Goal: Information Seeking & Learning: Find specific fact

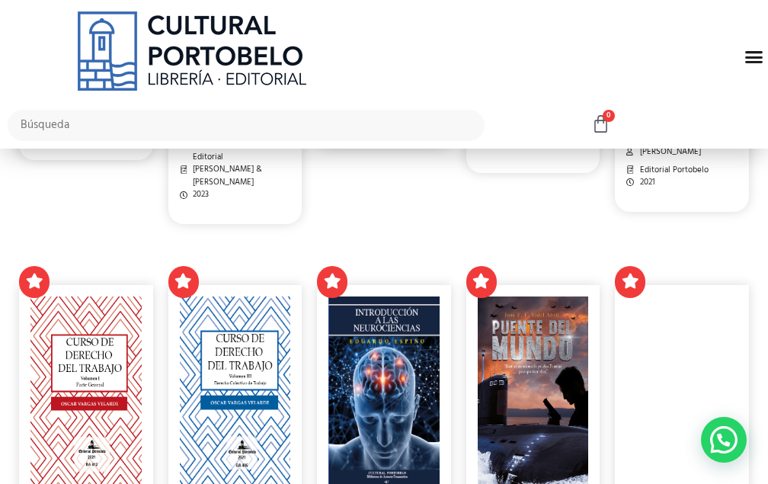
scroll to position [1067, 0]
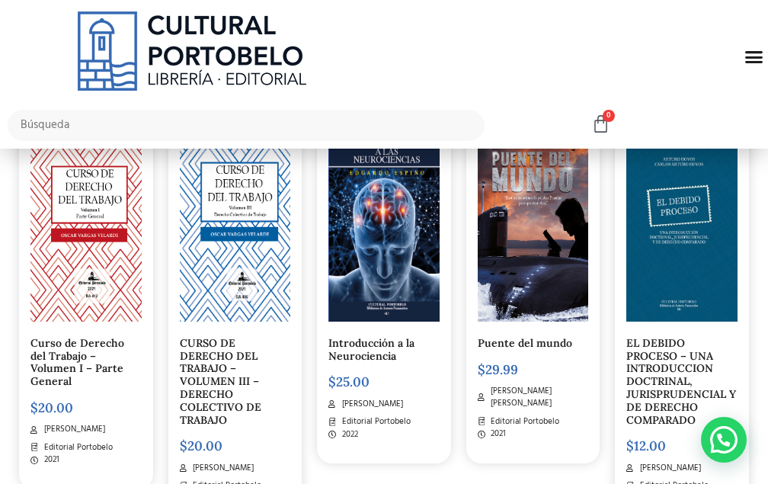
click at [744, 61] on div "Menu" at bounding box center [754, 57] width 29 height 29
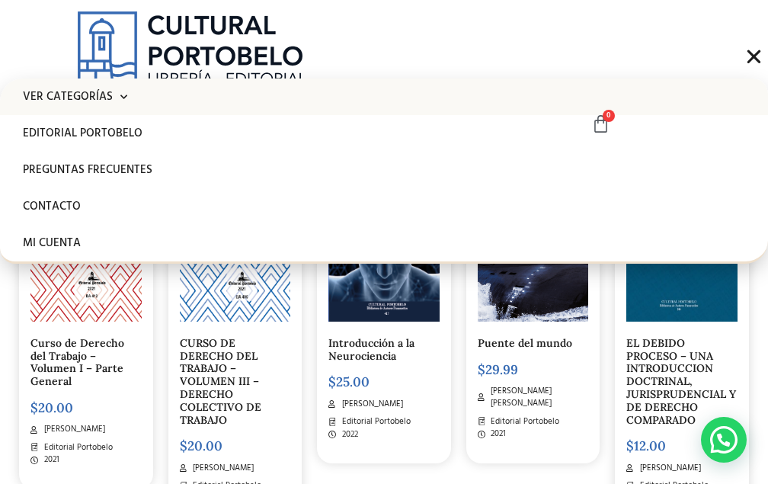
click at [254, 81] on link "Ver Categorías" at bounding box center [384, 96] width 768 height 37
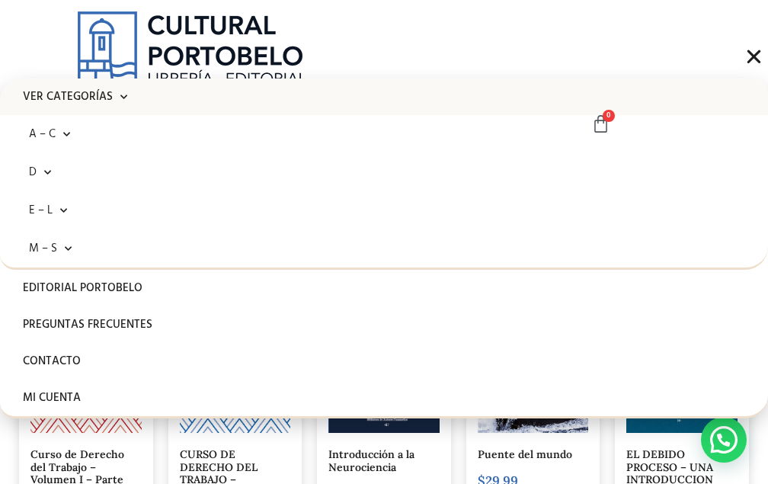
scroll to position [762, 0]
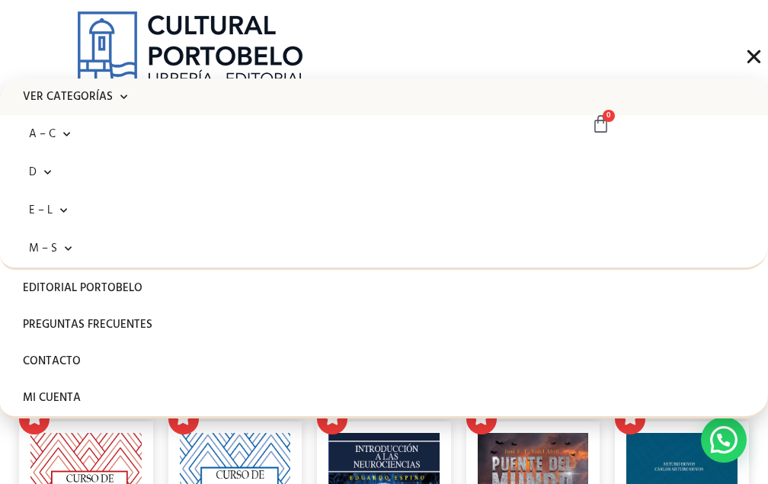
click at [747, 65] on icon "Menu Toggle" at bounding box center [753, 56] width 19 height 19
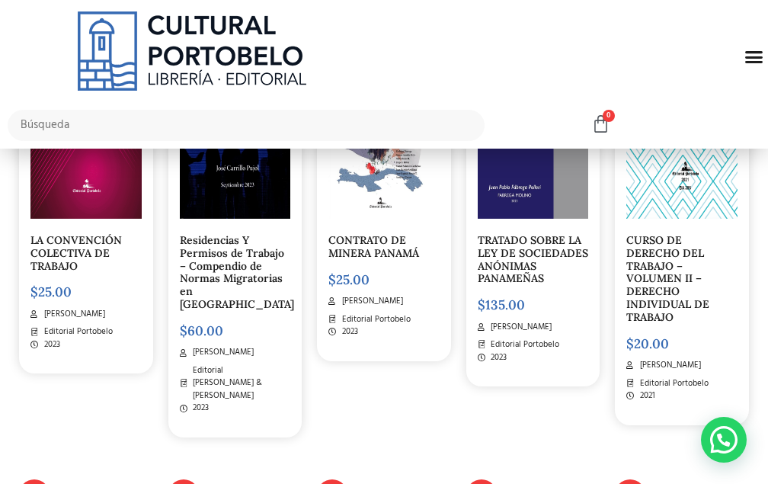
scroll to position [381, 0]
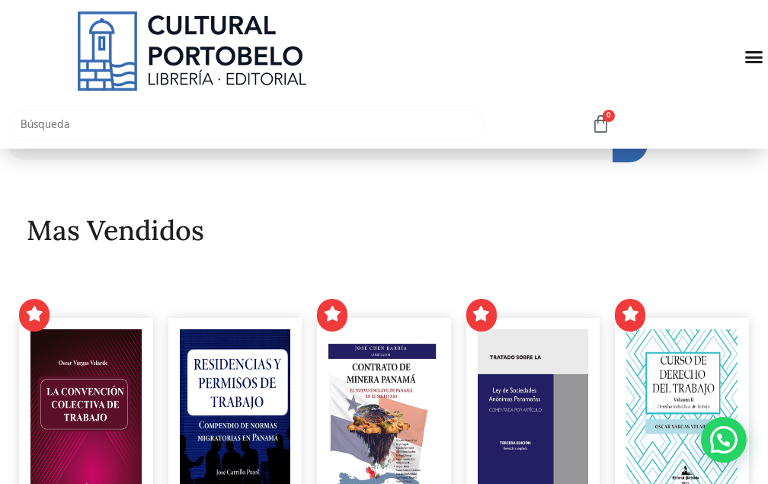
click at [135, 139] on input "text" at bounding box center [246, 125] width 477 height 31
type input "h"
type input "casaci"
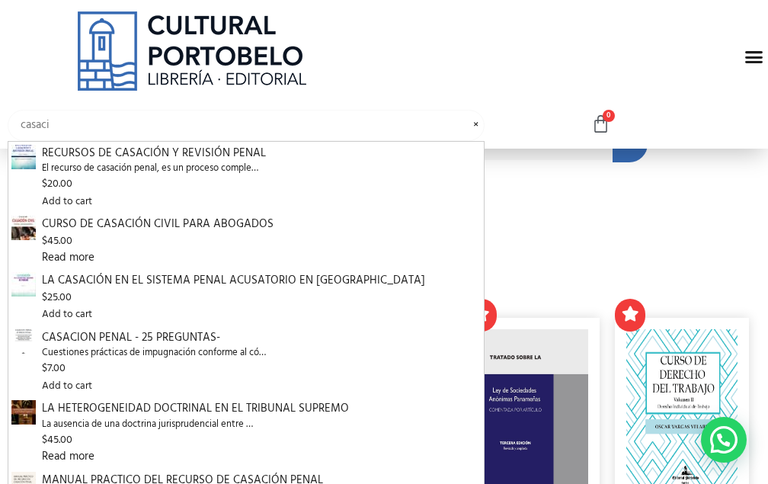
click at [386, 117] on input "casaci" at bounding box center [246, 125] width 477 height 31
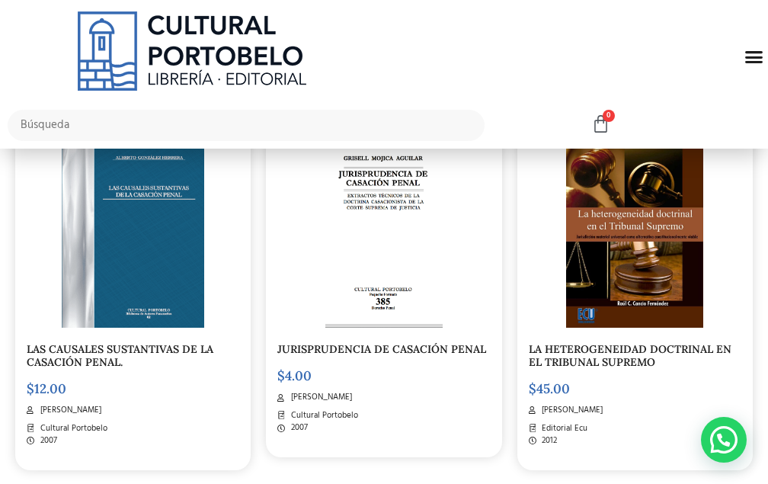
scroll to position [1143, 0]
